Goal: Communication & Community: Share content

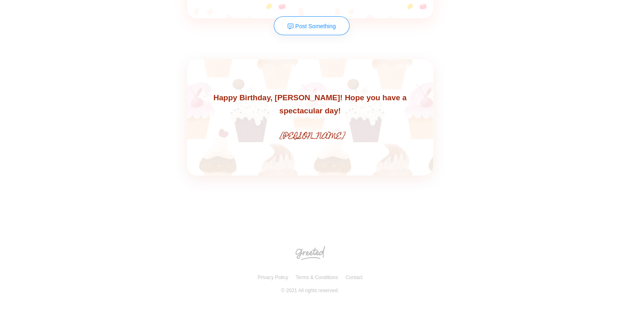
scroll to position [1996, 0]
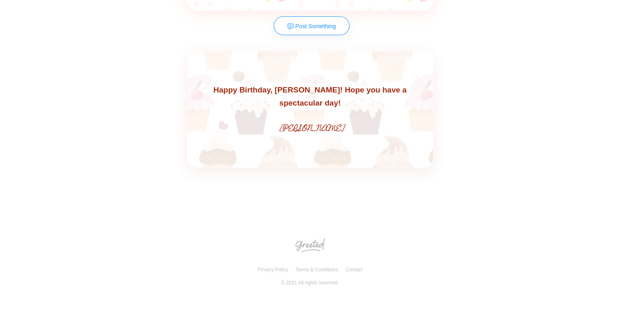
click at [318, 29] on link "Post Something" at bounding box center [312, 25] width 76 height 19
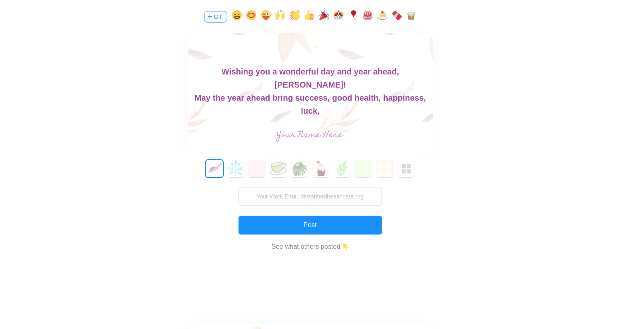
click at [415, 118] on div "love, peace and many moments of joy and laughter." at bounding box center [309, 124] width 245 height 13
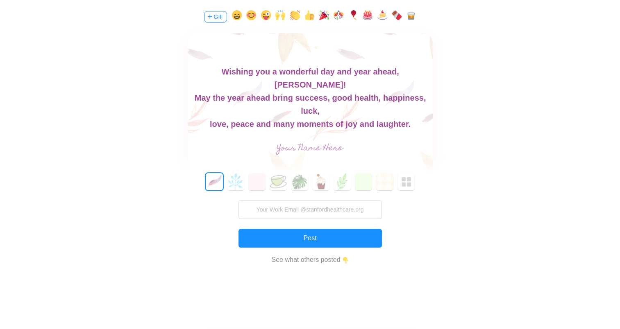
click at [336, 16] on button "button" at bounding box center [339, 16] width 10 height 13
click at [323, 16] on button "button" at bounding box center [324, 16] width 10 height 13
click at [364, 16] on button "button" at bounding box center [368, 16] width 10 height 13
click at [354, 15] on button "button" at bounding box center [353, 16] width 10 height 13
click at [399, 15] on button "button" at bounding box center [397, 16] width 10 height 13
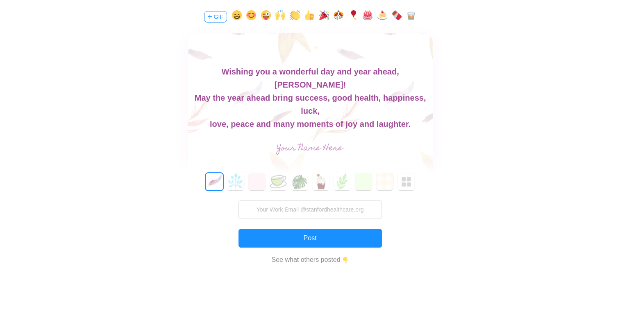
click at [413, 16] on button "button" at bounding box center [411, 16] width 10 height 13
click at [368, 16] on button "button" at bounding box center [368, 16] width 10 height 13
click at [311, 145] on input "text" at bounding box center [310, 149] width 184 height 16
type input "[PERSON_NAME]"
click at [323, 181] on button "5" at bounding box center [320, 181] width 17 height 17
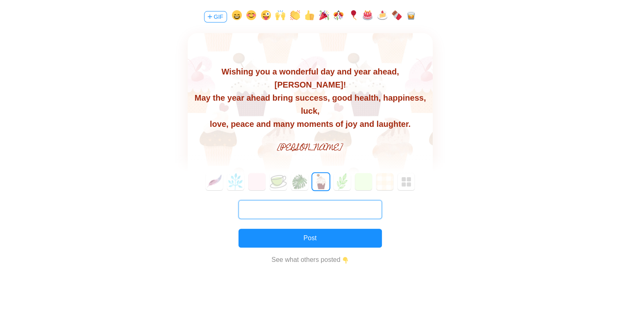
click at [312, 206] on input "text" at bounding box center [309, 209] width 143 height 19
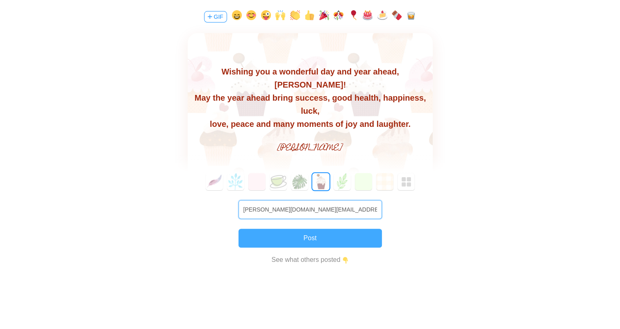
type input "[PERSON_NAME][DOMAIN_NAME][EMAIL_ADDRESS][DOMAIN_NAME]"
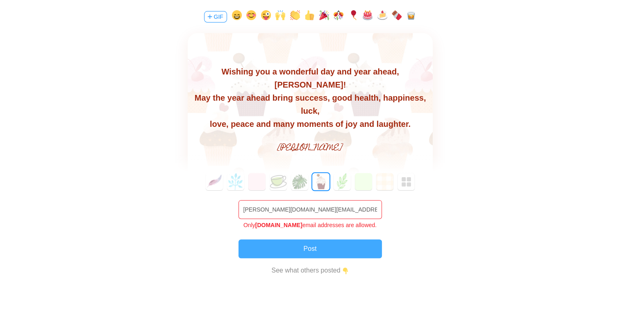
click at [326, 238] on div "0 1 2 3 4 5 6 7 8 9 10 11 12 13 14 15 16 17 18 19 20 21 22 23 24 25 26 27 28 29…" at bounding box center [310, 235] width 270 height 124
click at [352, 206] on input "[PERSON_NAME][DOMAIN_NAME][EMAIL_ADDRESS][DOMAIN_NAME]" at bounding box center [309, 209] width 143 height 19
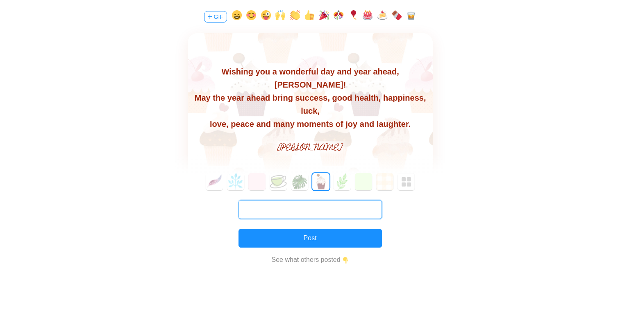
paste input "[EMAIL_ADDRESS][DOMAIN_NAME]"
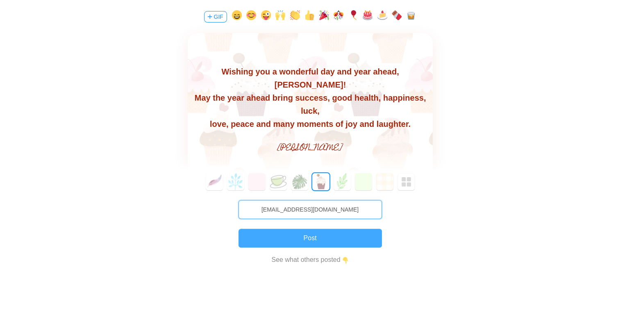
type input "[EMAIL_ADDRESS][DOMAIN_NAME]"
click at [297, 238] on button "Post" at bounding box center [309, 238] width 143 height 19
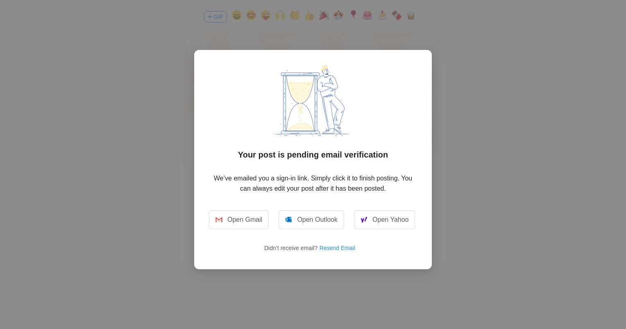
click at [357, 171] on div "Your post is pending email verification We’ve emailed you a sign-in link. Simpl…" at bounding box center [313, 133] width 208 height 136
click at [431, 50] on div "Your post is pending email verification We’ve emailed you a sign-in link. Simpl…" at bounding box center [313, 160] width 238 height 220
click at [236, 220] on link "Open Gmail" at bounding box center [239, 220] width 60 height 19
click at [453, 90] on div "Your post is pending email verification We’ve emailed you a sign-in link. Simpl…" at bounding box center [313, 164] width 626 height 329
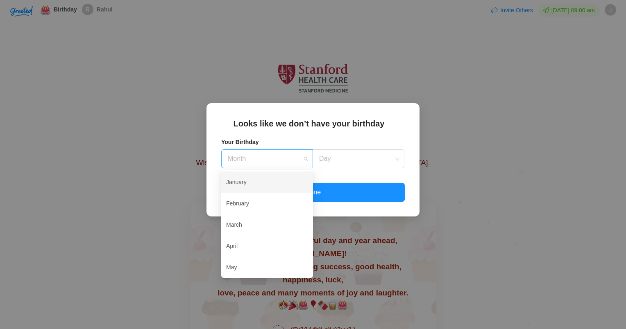
click at [309, 161] on div "Month" at bounding box center [267, 159] width 92 height 19
click at [273, 179] on div "January" at bounding box center [267, 182] width 82 height 17
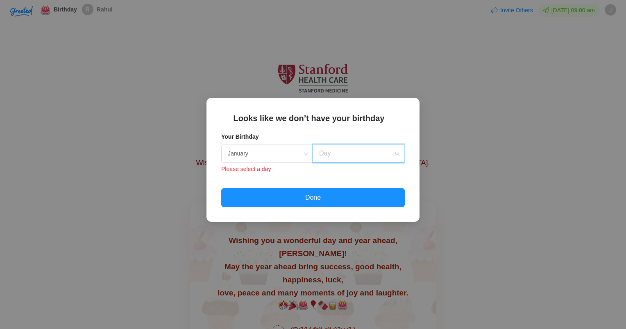
click at [359, 151] on input at bounding box center [356, 154] width 76 height 18
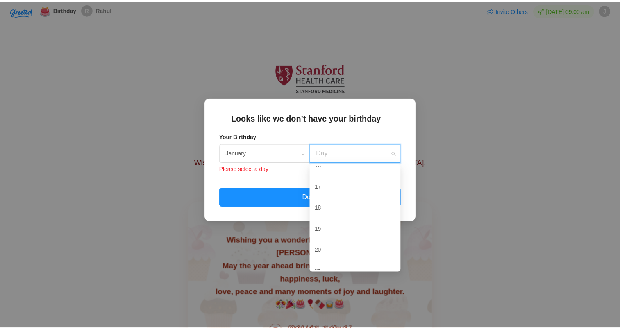
scroll to position [177, 0]
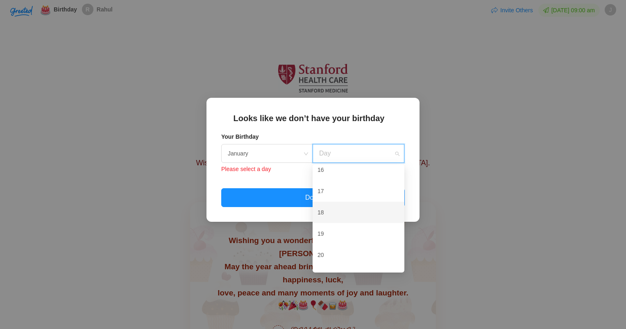
click at [332, 215] on div "18" at bounding box center [359, 212] width 82 height 17
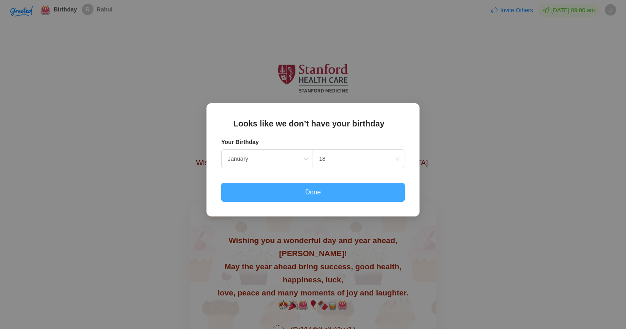
click at [302, 200] on button "Done" at bounding box center [313, 192] width 184 height 19
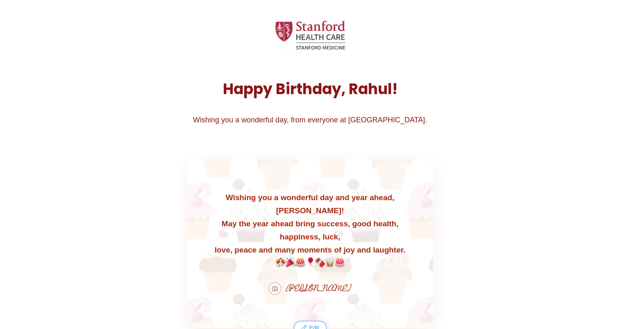
scroll to position [0, 0]
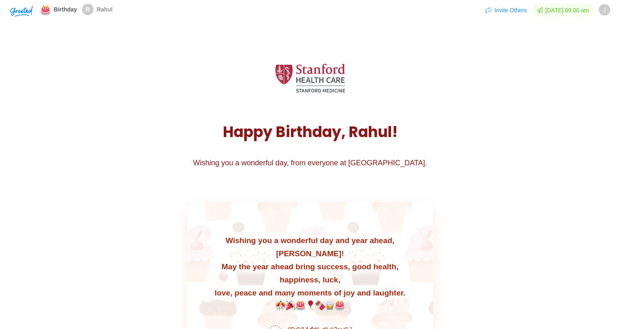
click at [59, 11] on span "Birthday" at bounding box center [65, 9] width 23 height 7
click at [103, 10] on span "Rahul" at bounding box center [105, 9] width 16 height 7
click at [603, 10] on span "J" at bounding box center [604, 9] width 3 height 11
click at [572, 60] on span "Log Out" at bounding box center [573, 58] width 28 height 7
